Goal: Entertainment & Leisure: Consume media (video, audio)

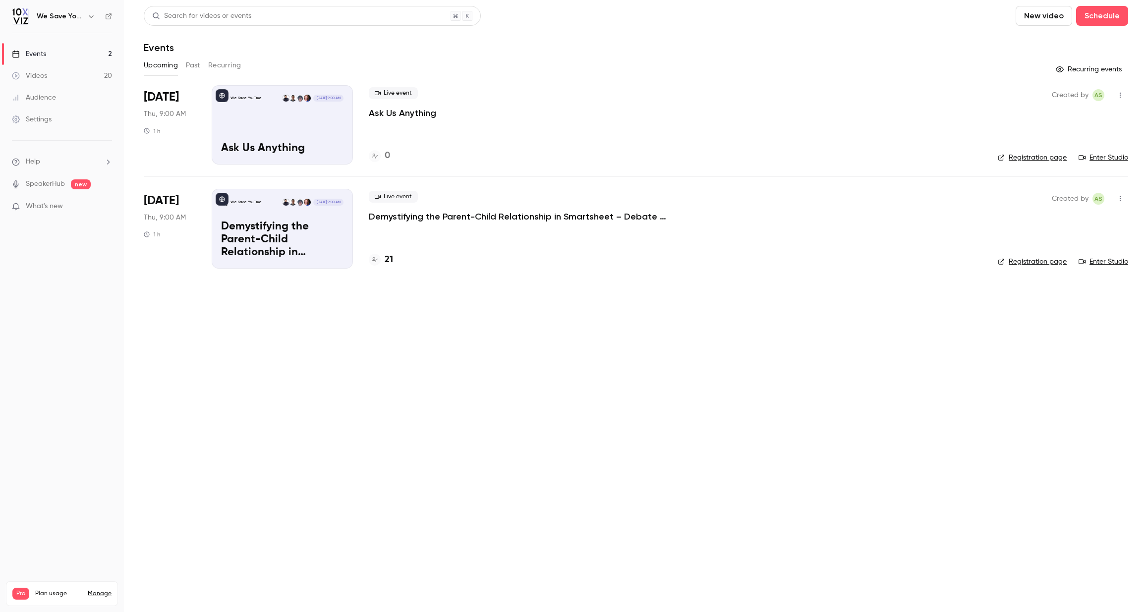
click at [189, 61] on button "Past" at bounding box center [193, 66] width 14 height 16
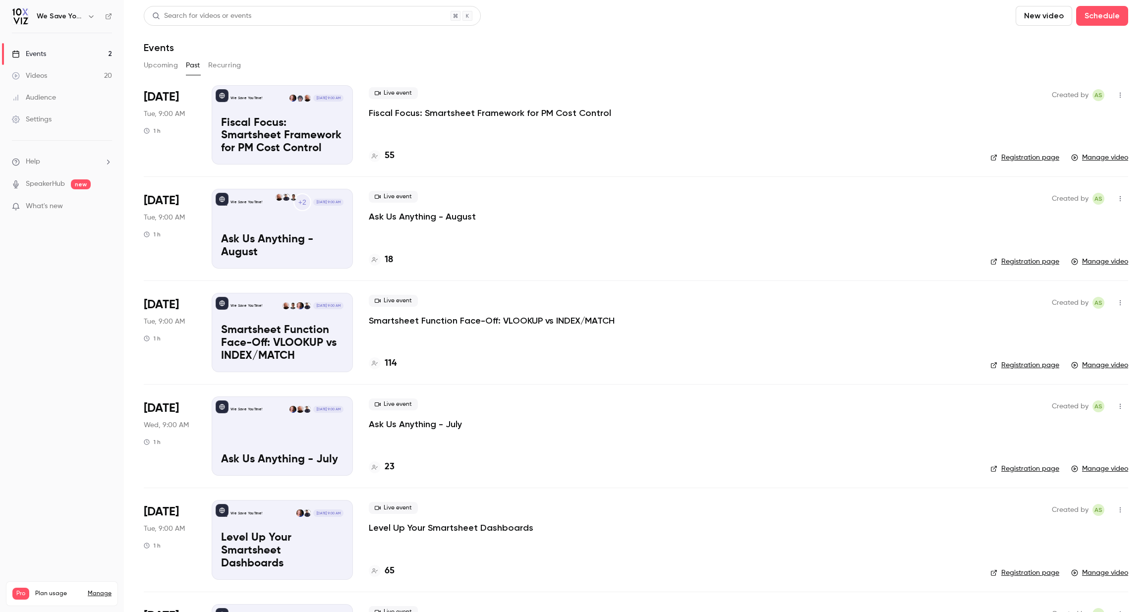
click at [249, 139] on p "Fiscal Focus: Smartsheet Framework for PM Cost Control" at bounding box center [282, 136] width 122 height 38
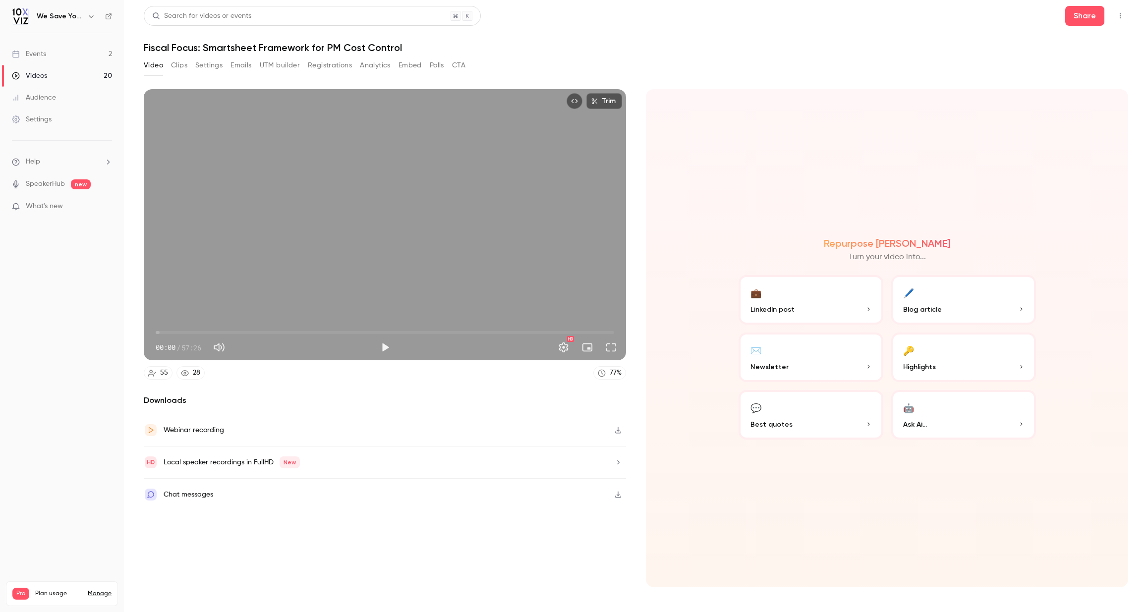
click at [176, 69] on button "Clips" at bounding box center [179, 66] width 16 height 16
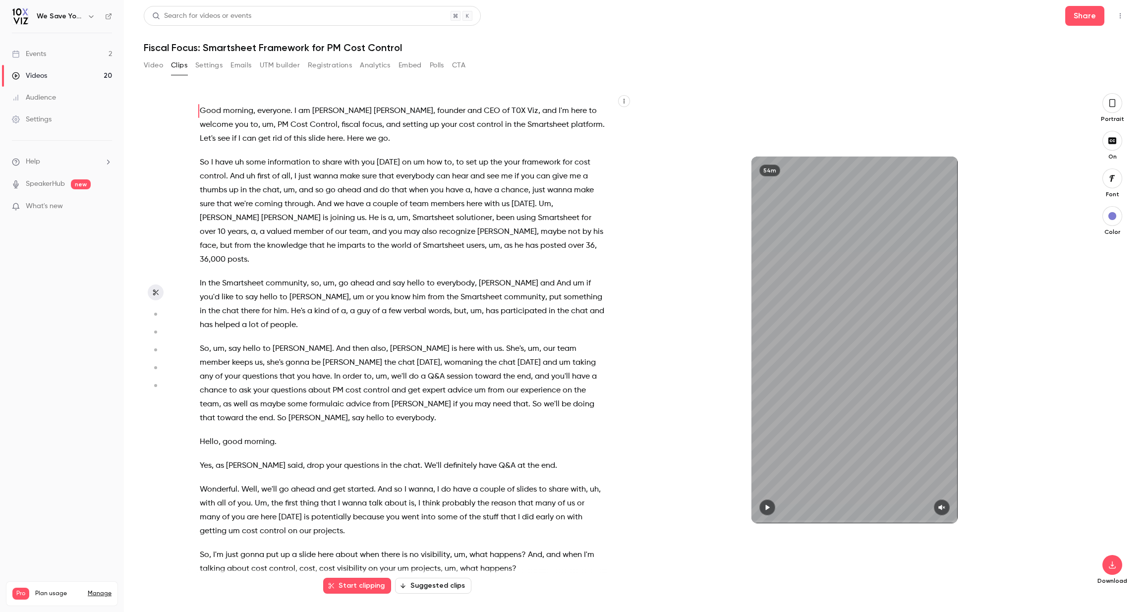
click at [155, 315] on circle "button" at bounding box center [155, 314] width 3 height 3
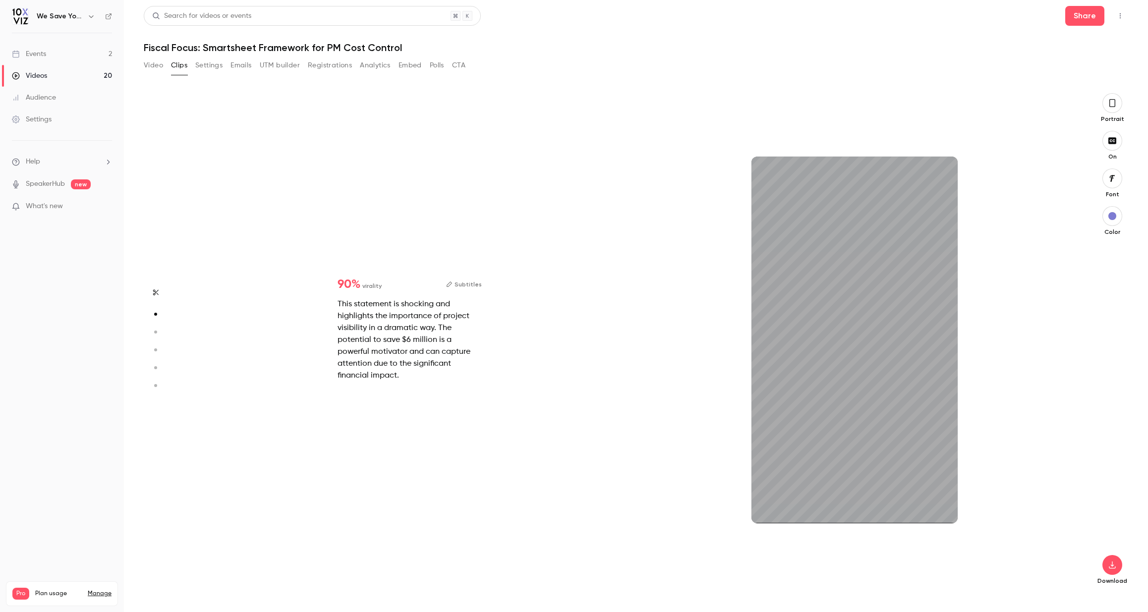
scroll to position [501, 0]
click at [156, 333] on circle "button" at bounding box center [155, 332] width 3 height 3
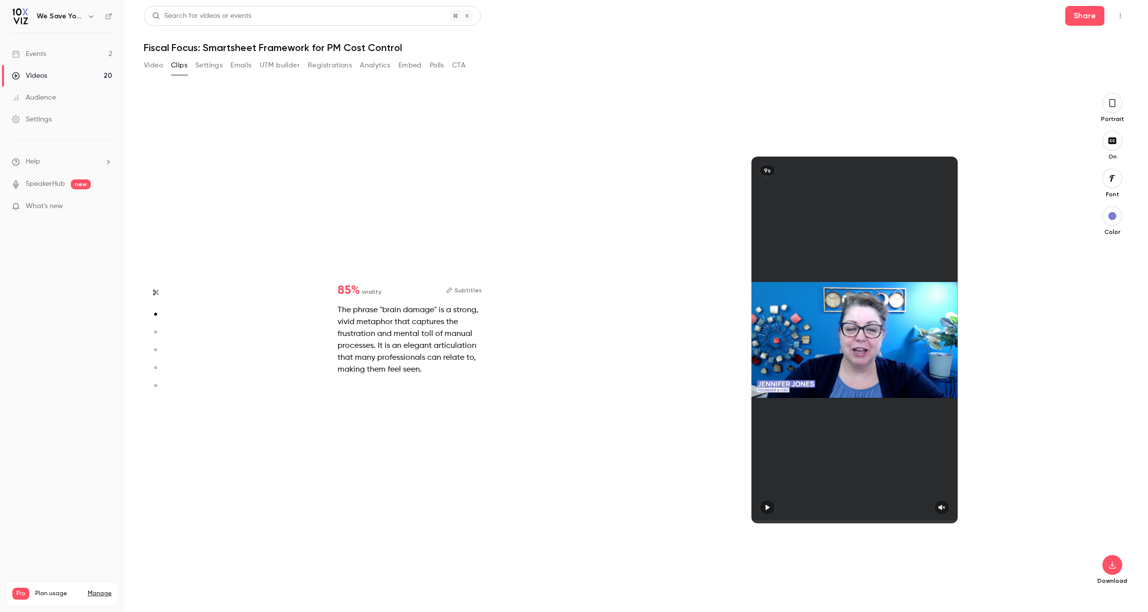
type input "*"
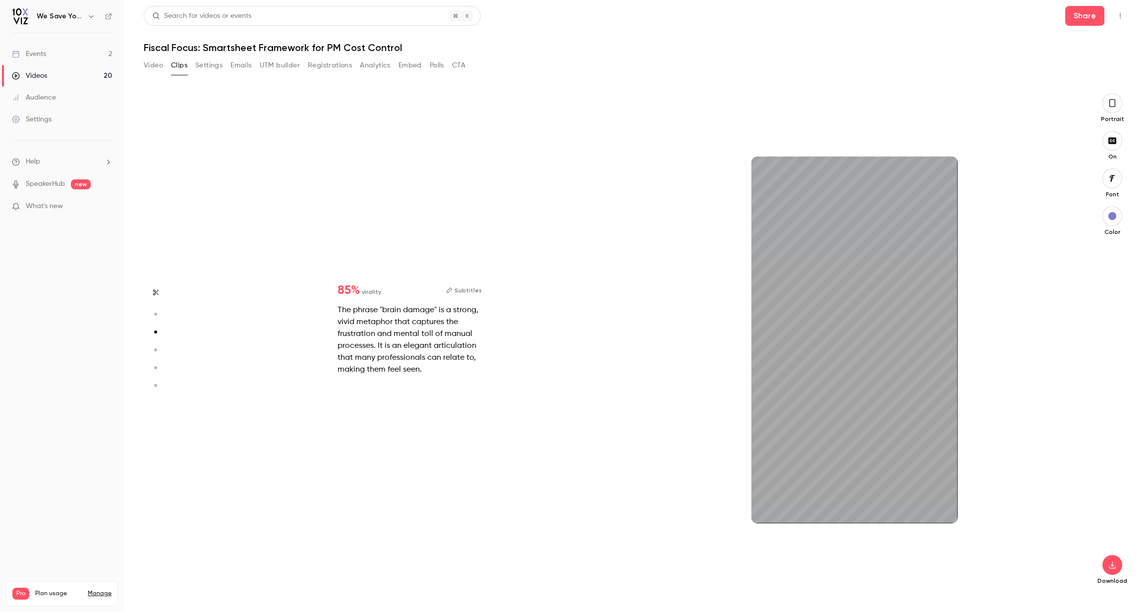
scroll to position [1002, 0]
click at [763, 509] on icon "button" at bounding box center [767, 507] width 8 height 7
click at [942, 510] on icon "button" at bounding box center [942, 507] width 8 height 7
click at [155, 350] on circle "button" at bounding box center [155, 350] width 3 height 3
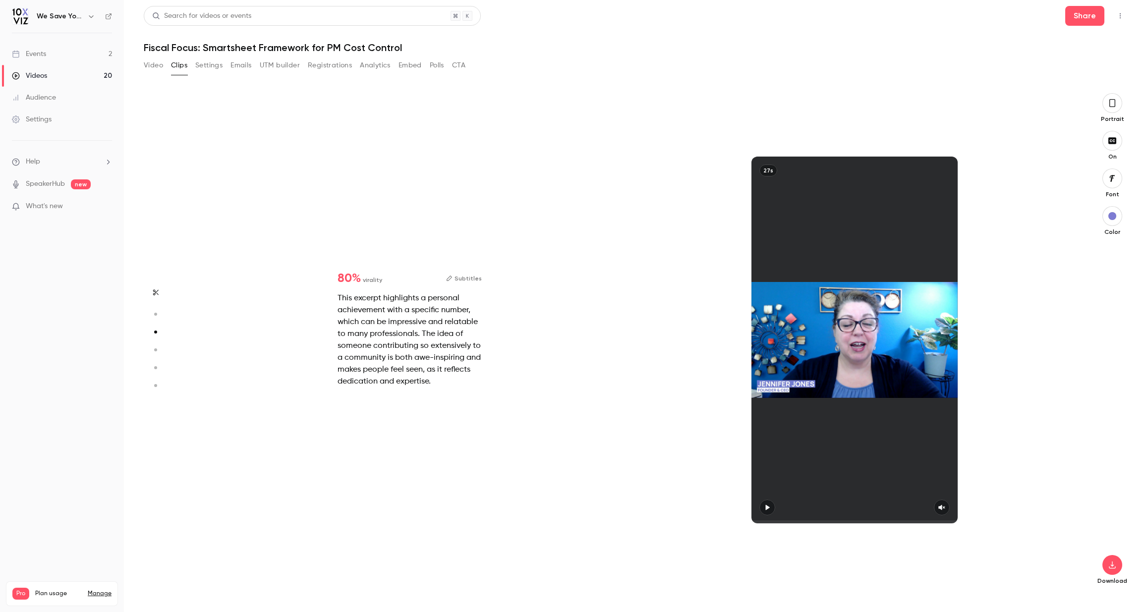
type input "*"
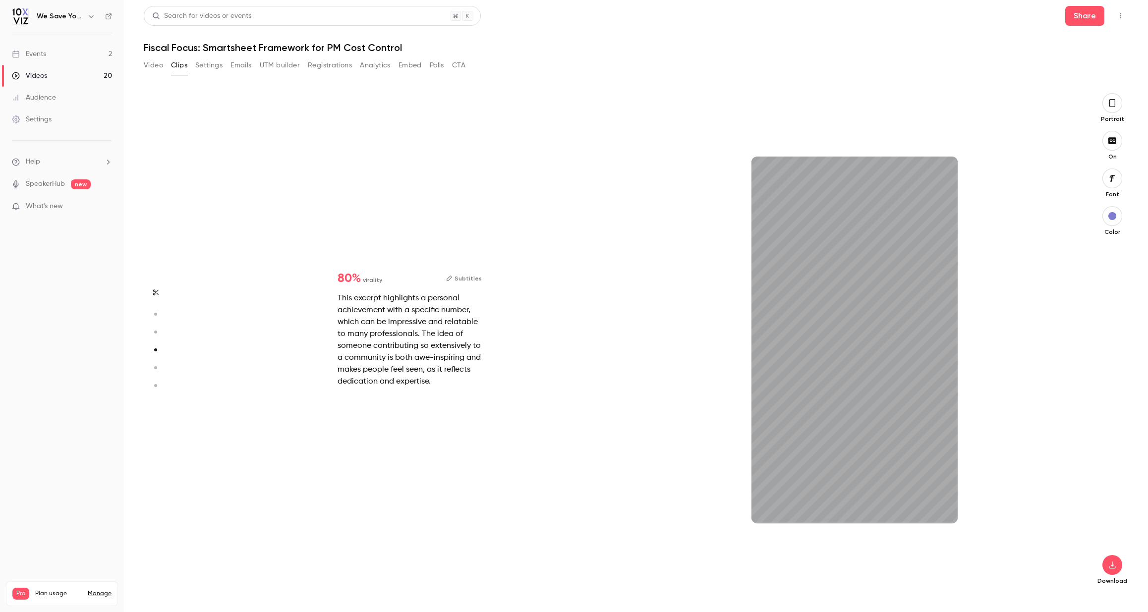
scroll to position [1504, 0]
click at [944, 508] on icon "button" at bounding box center [942, 507] width 8 height 7
click at [157, 367] on icon "button" at bounding box center [155, 367] width 9 height 7
type input "*"
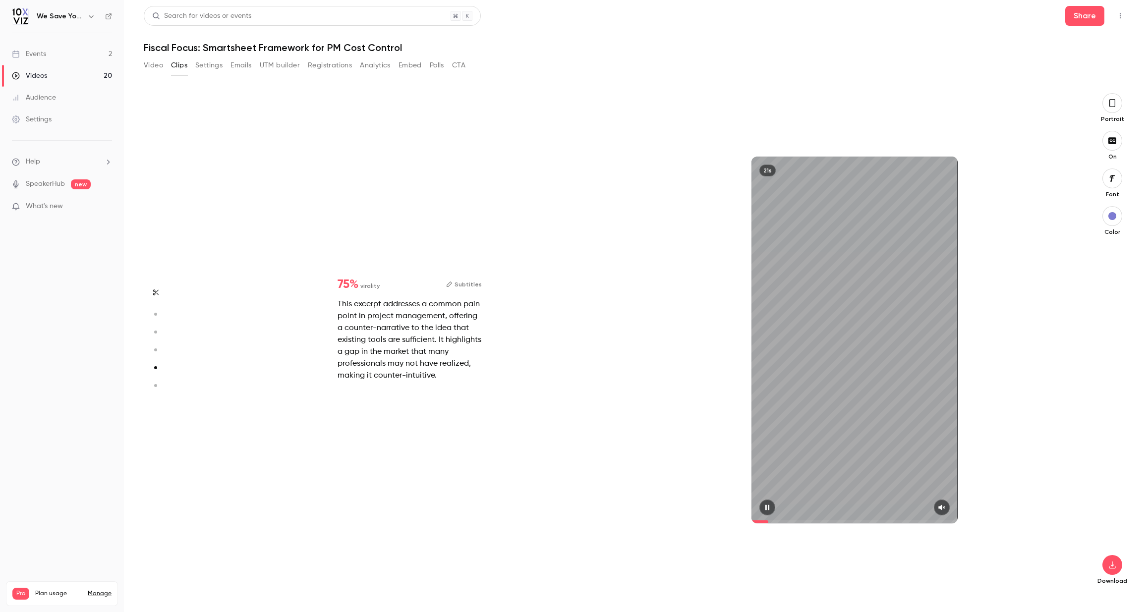
click at [939, 507] on icon "button" at bounding box center [941, 507] width 6 height 5
click at [156, 387] on circle "button" at bounding box center [155, 385] width 3 height 3
type input "*"
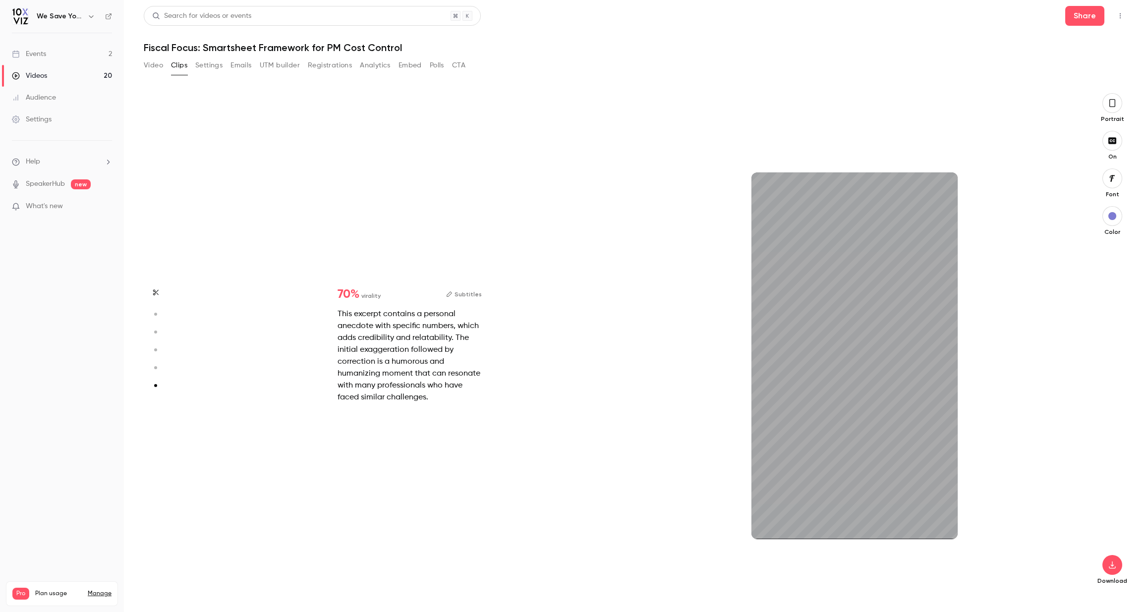
scroll to position [2490, 0]
click at [939, 526] on icon "button" at bounding box center [942, 523] width 8 height 7
click at [769, 524] on icon "button" at bounding box center [767, 523] width 8 height 7
click at [1112, 102] on icon "button" at bounding box center [1112, 103] width 8 height 11
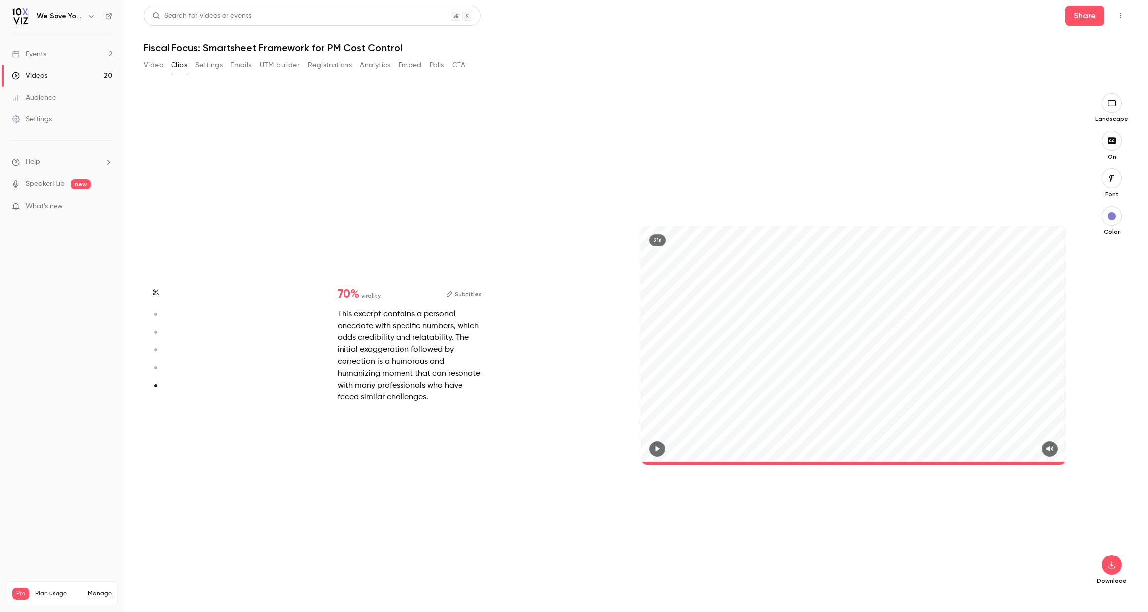
click at [657, 448] on icon "button" at bounding box center [658, 449] width 4 height 5
click at [153, 313] on icon "button" at bounding box center [155, 314] width 9 height 7
type input "*"
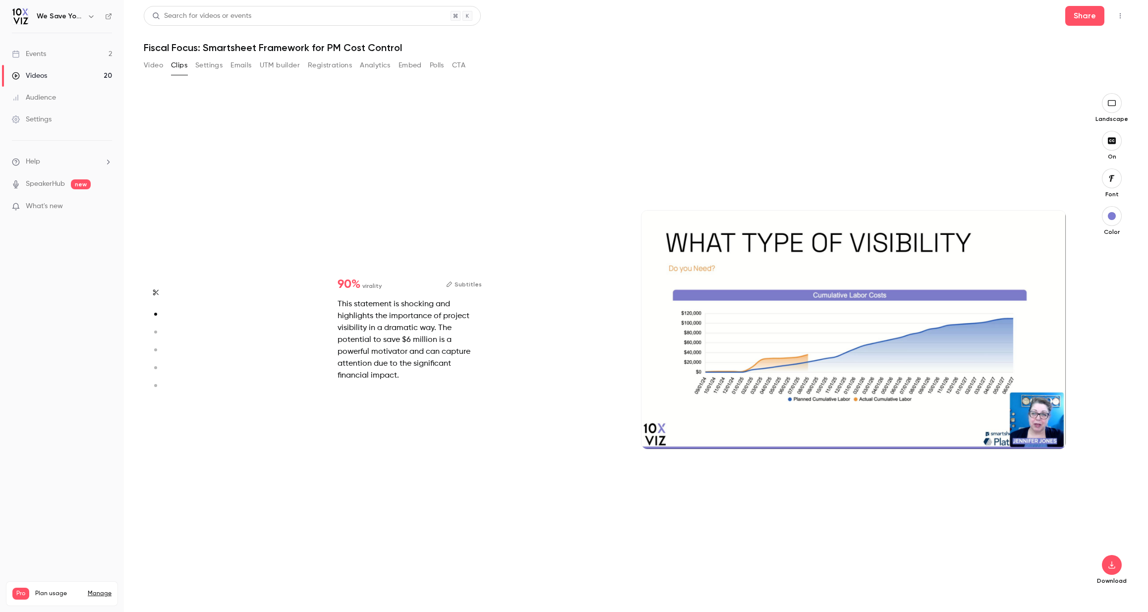
scroll to position [501, 0]
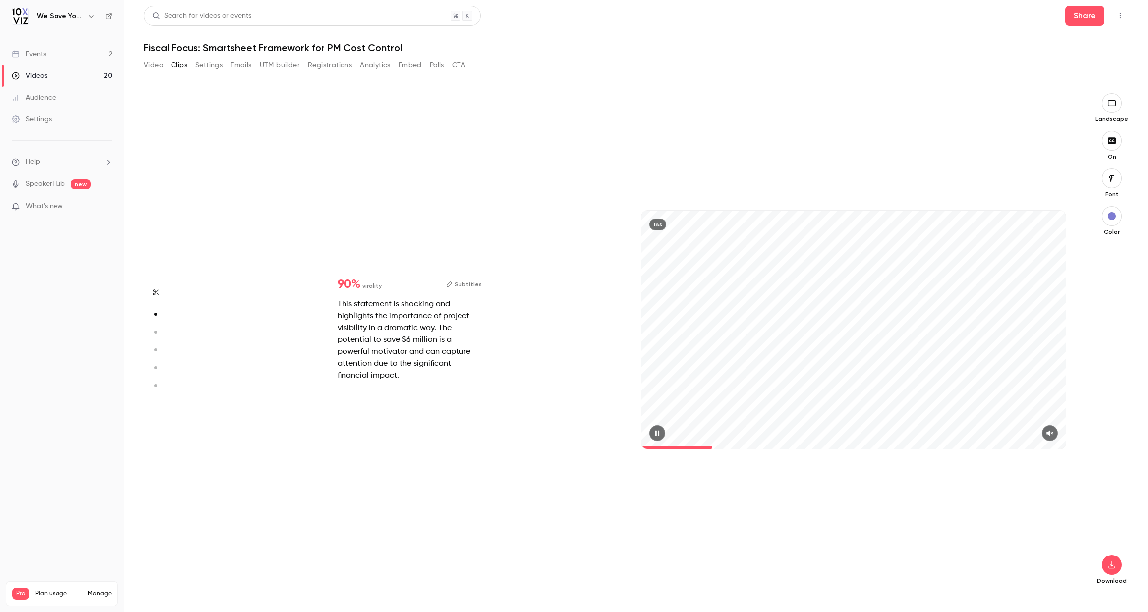
click at [1050, 433] on icon "button" at bounding box center [1049, 433] width 6 height 5
click at [655, 430] on icon "button" at bounding box center [657, 433] width 8 height 7
click at [155, 332] on circle "button" at bounding box center [155, 332] width 3 height 3
type input "*"
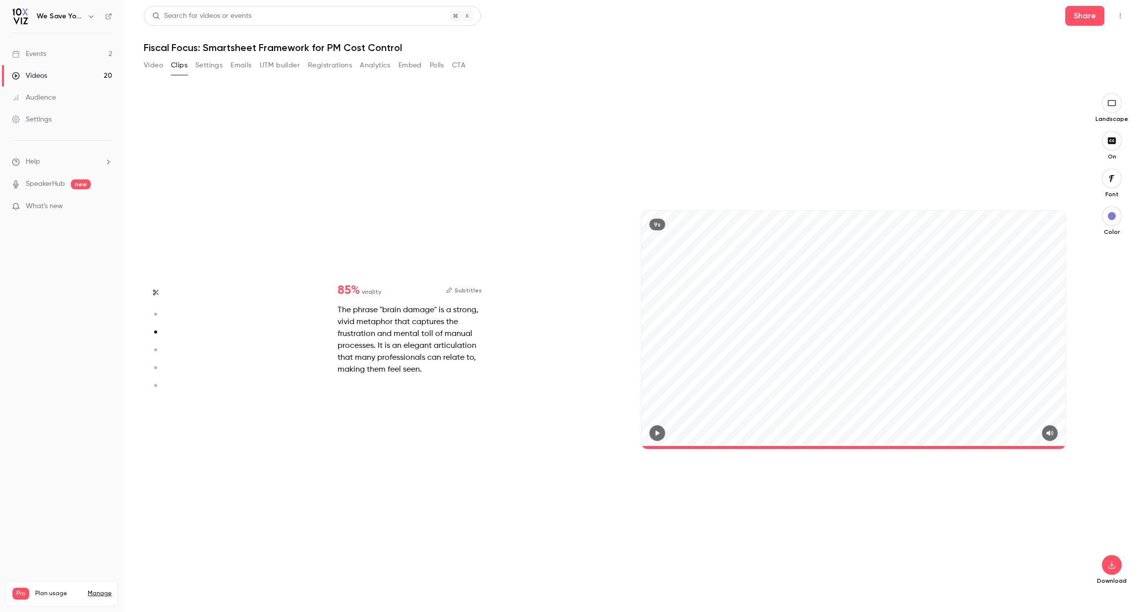
click at [155, 351] on circle "button" at bounding box center [155, 350] width 3 height 3
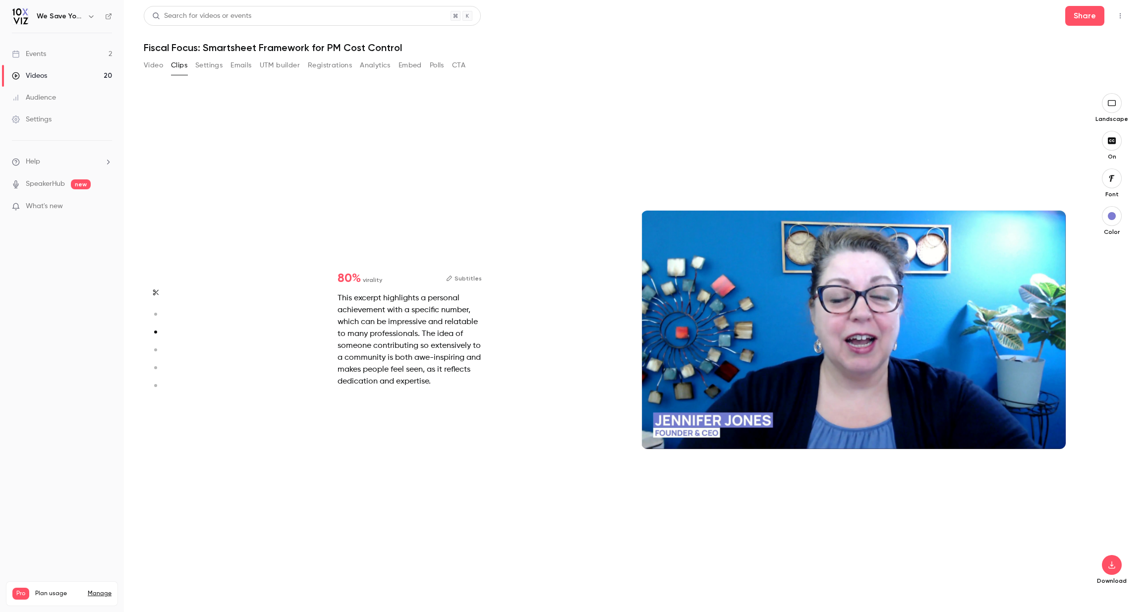
type input "*"
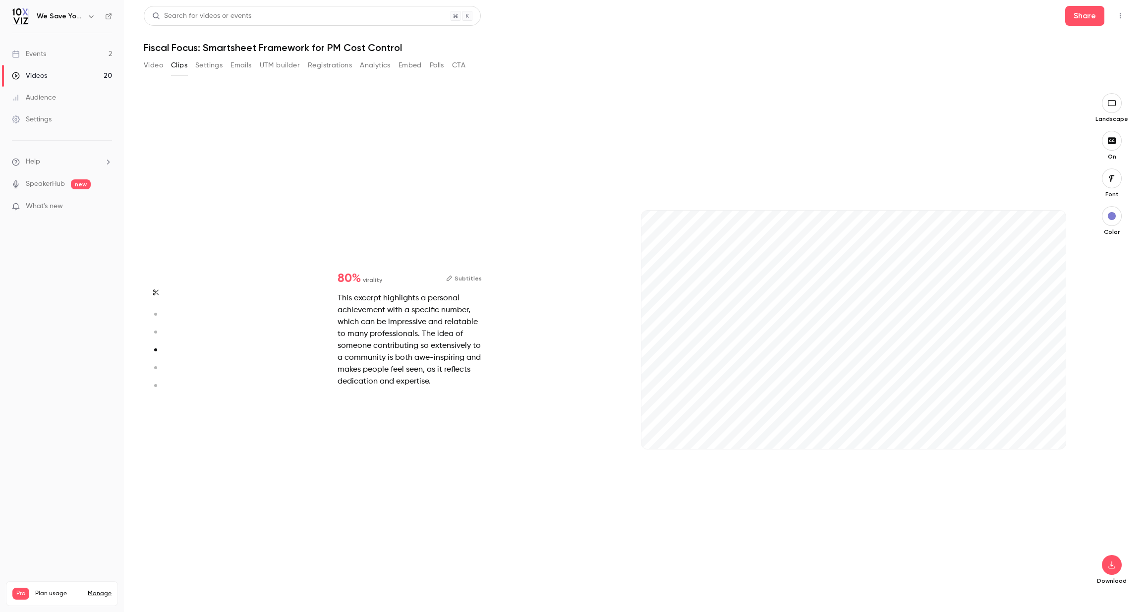
scroll to position [1504, 0]
click at [152, 369] on icon "button" at bounding box center [155, 367] width 9 height 7
type input "*"
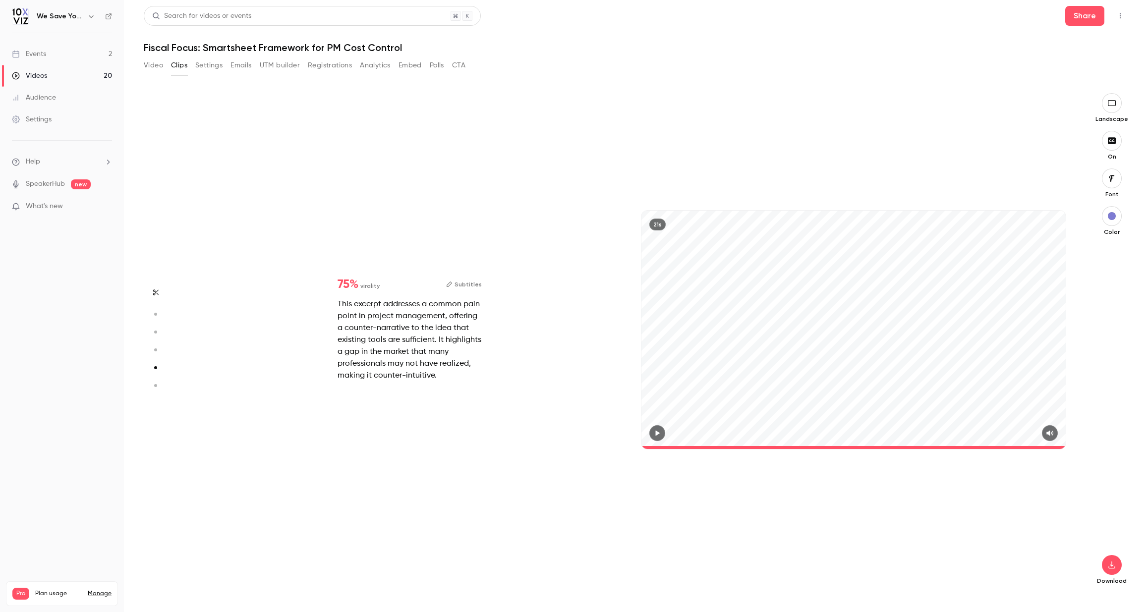
click at [207, 391] on div "75 % virality Subtitles This excerpt addresses a common pain point in project m…" at bounding box center [631, 339] width 888 height 493
click at [155, 315] on circle "button" at bounding box center [155, 314] width 3 height 3
type input "*"
click at [1113, 567] on icon "button" at bounding box center [1112, 565] width 12 height 8
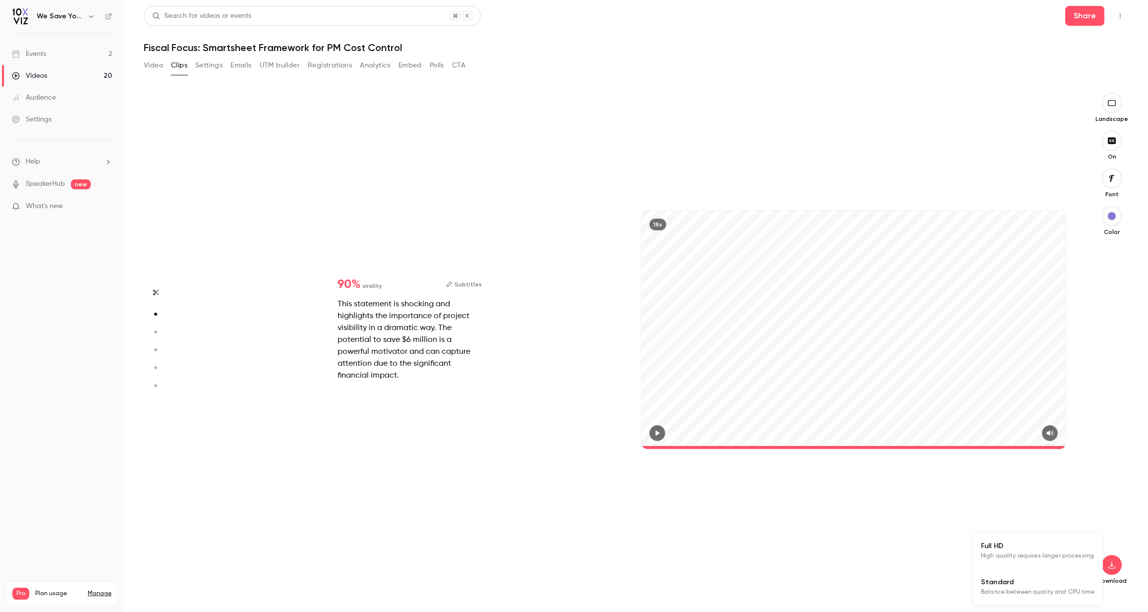
click at [1000, 560] on span "High quality requires longer processing" at bounding box center [1037, 556] width 113 height 10
type input "****"
